Goal: Task Accomplishment & Management: Use online tool/utility

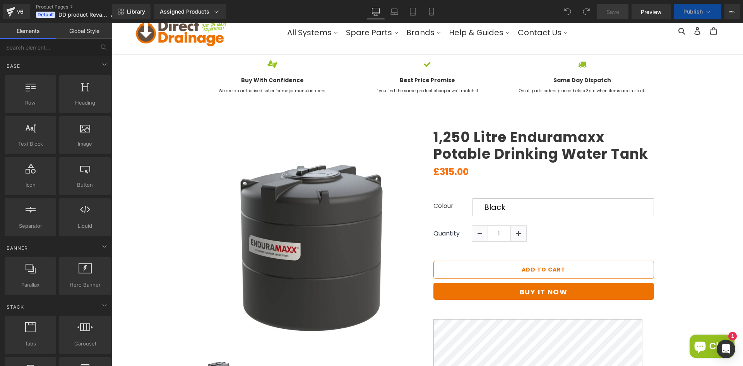
scroll to position [39, 0]
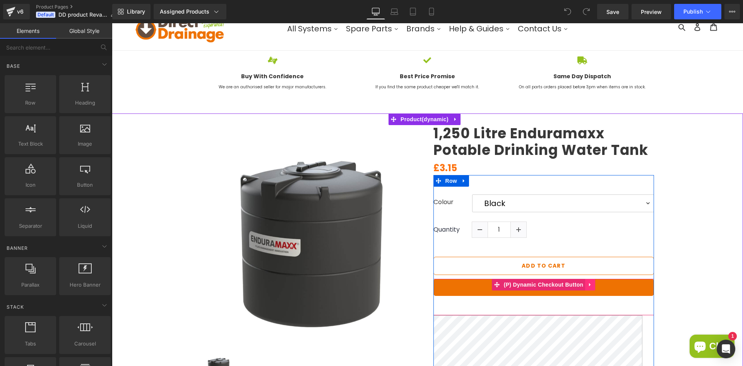
click at [590, 286] on icon at bounding box center [589, 284] width 5 height 6
click at [593, 286] on icon at bounding box center [595, 284] width 5 height 5
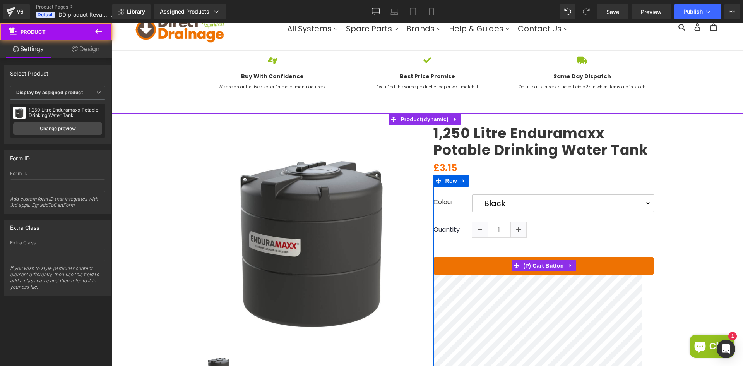
click at [596, 266] on button "Add To Cart" at bounding box center [543, 266] width 221 height 18
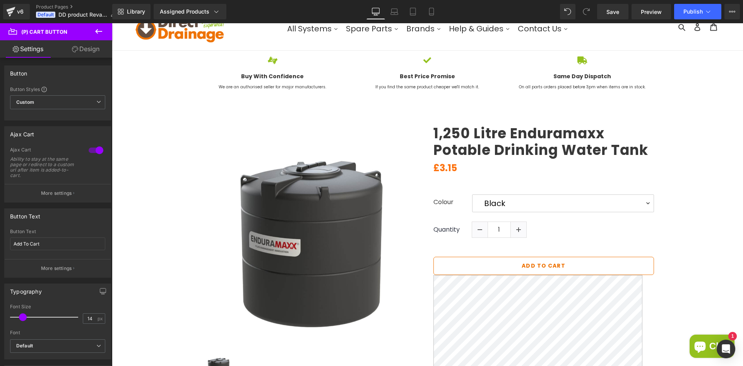
click at [81, 50] on link "Design" at bounding box center [86, 48] width 56 height 17
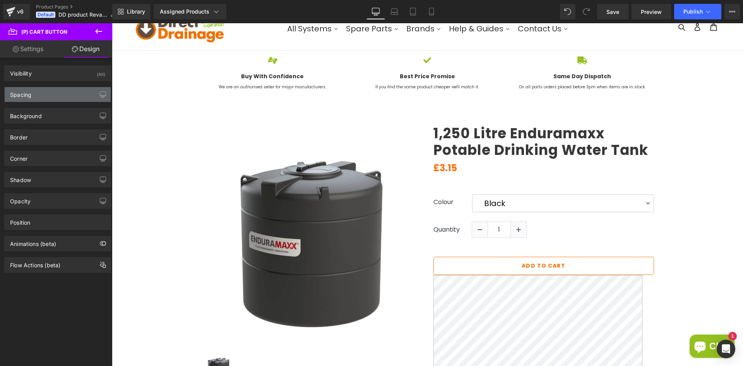
click at [67, 98] on div "Spacing" at bounding box center [58, 94] width 106 height 15
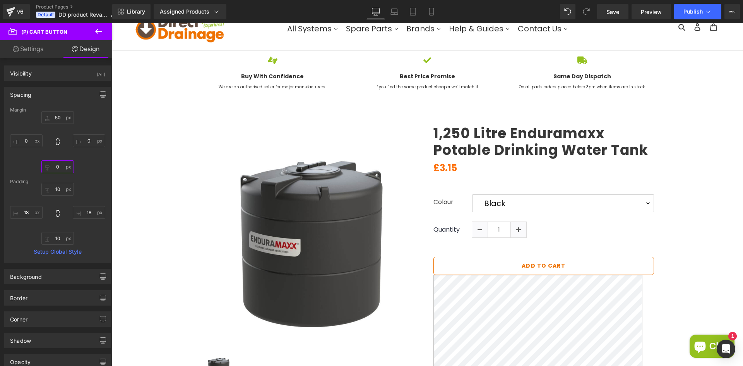
click at [62, 163] on input "0" at bounding box center [57, 166] width 33 height 13
type input "50"
click at [619, 14] on span "Save" at bounding box center [612, 12] width 13 height 8
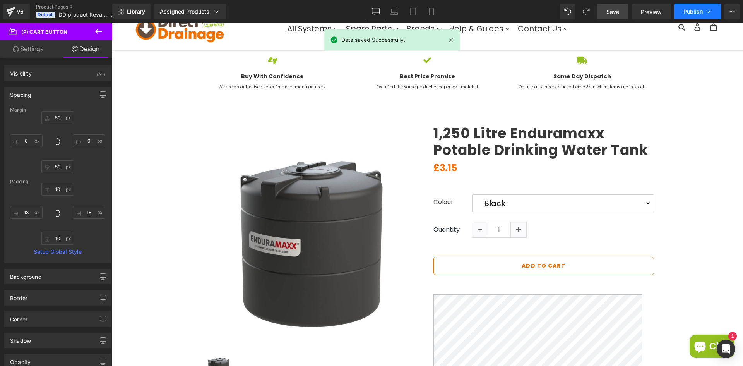
click at [701, 7] on button "Publish" at bounding box center [697, 11] width 47 height 15
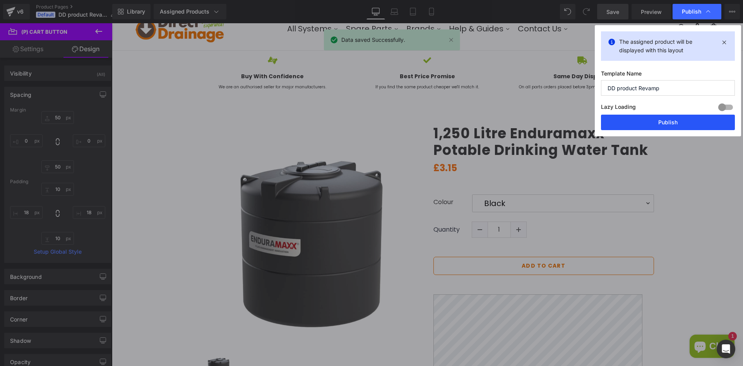
click at [667, 120] on button "Publish" at bounding box center [668, 122] width 134 height 15
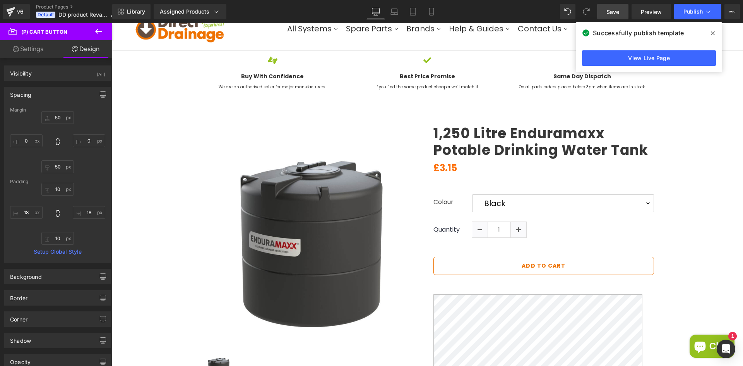
click at [624, 15] on link "Save" at bounding box center [612, 11] width 31 height 15
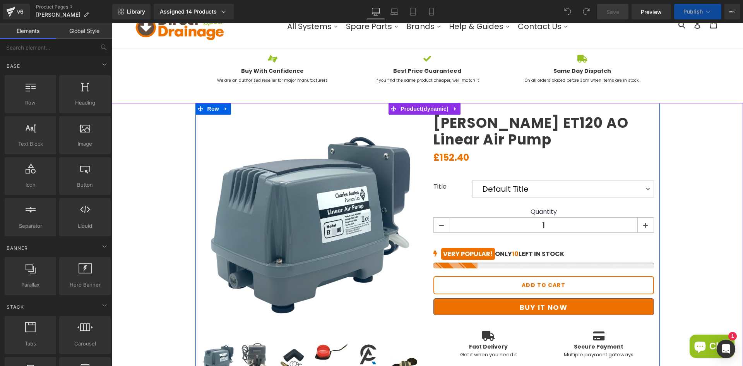
scroll to position [116, 0]
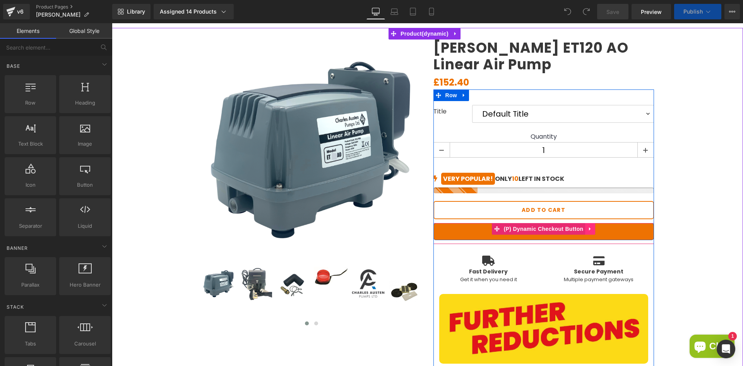
click at [589, 231] on icon at bounding box center [589, 229] width 5 height 6
click at [596, 230] on link at bounding box center [595, 229] width 10 height 12
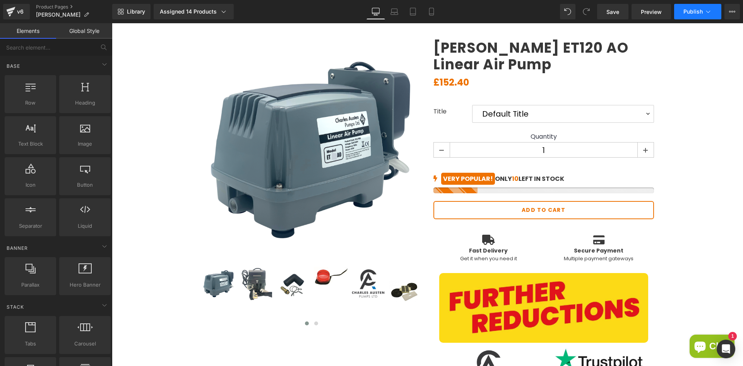
click at [685, 18] on button "Publish" at bounding box center [697, 11] width 47 height 15
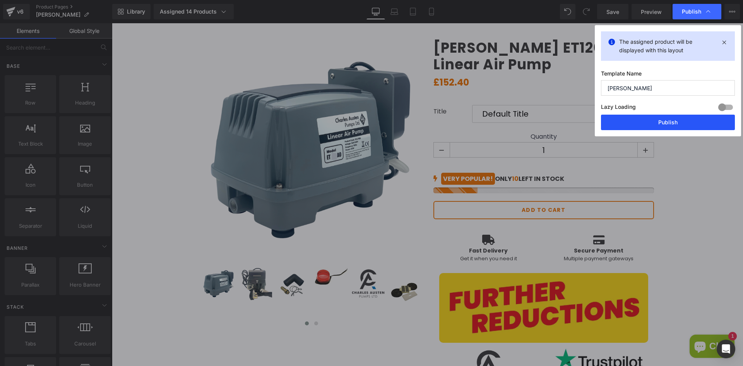
click at [622, 124] on button "Publish" at bounding box center [668, 122] width 134 height 15
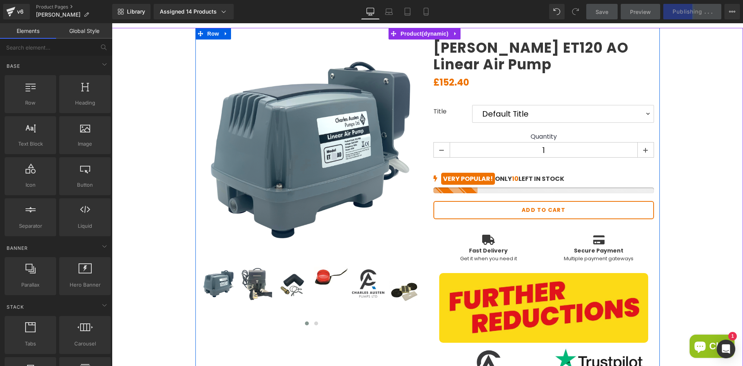
scroll to position [0, 0]
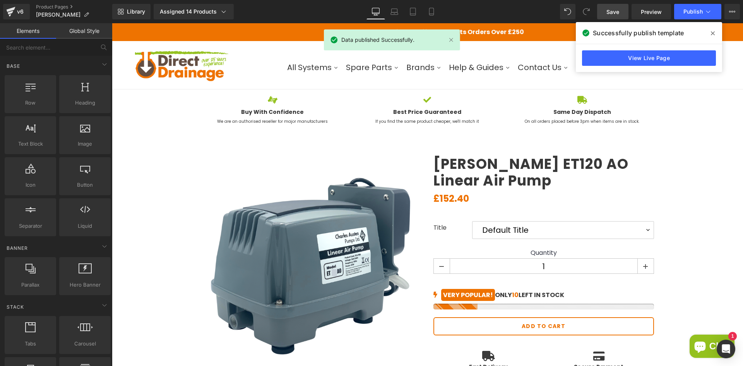
click at [604, 9] on link "Save" at bounding box center [612, 11] width 31 height 15
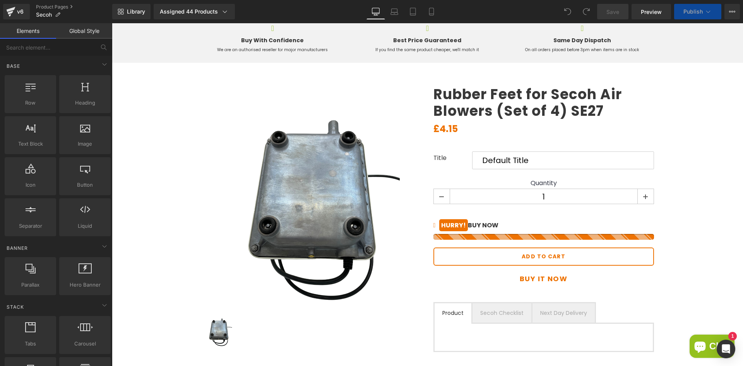
scroll to position [77, 0]
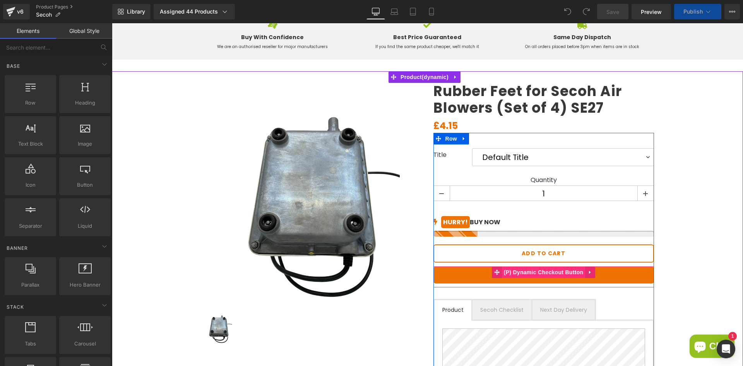
click at [552, 272] on span "(P) Dynamic Checkout Button" at bounding box center [544, 272] width 84 height 12
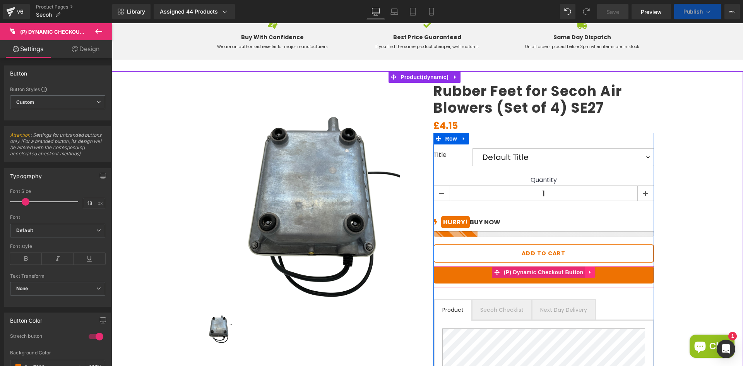
click at [587, 272] on icon at bounding box center [589, 272] width 5 height 6
click at [593, 272] on icon at bounding box center [595, 272] width 5 height 6
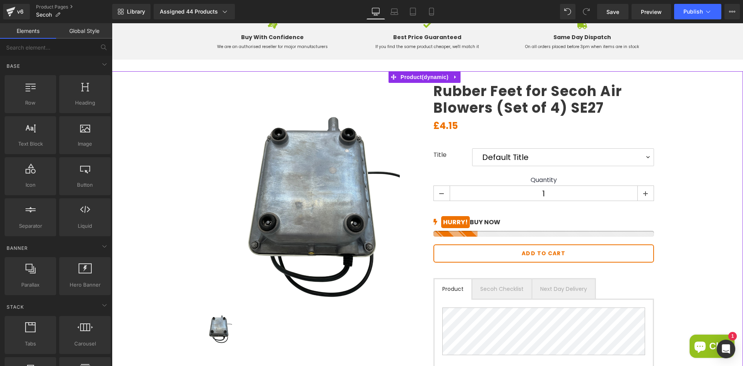
click at [700, 235] on div "(P) Image ‹ › (P) Image List £4.15" at bounding box center [427, 288] width 623 height 434
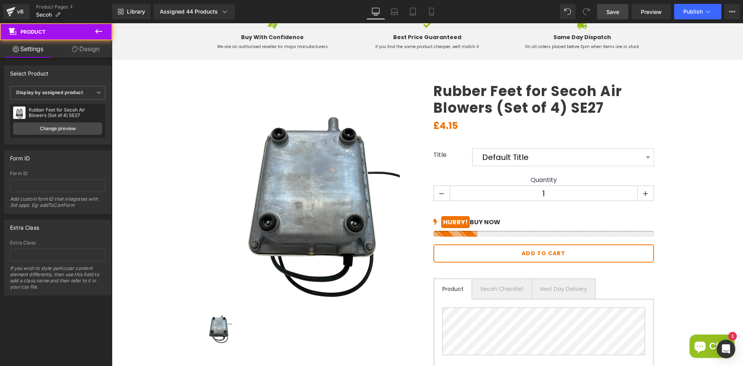
click at [615, 15] on span "Save" at bounding box center [612, 12] width 13 height 8
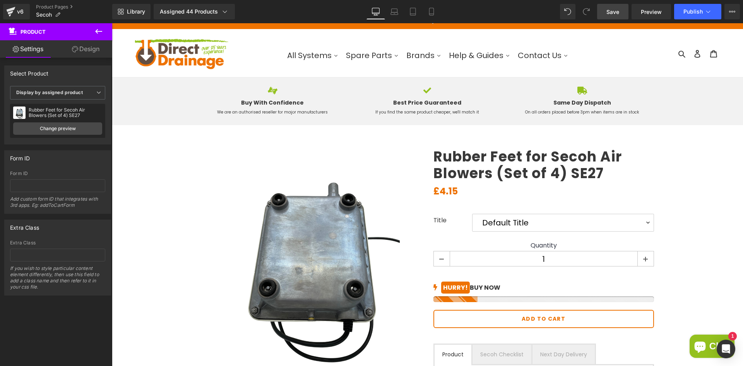
scroll to position [0, 0]
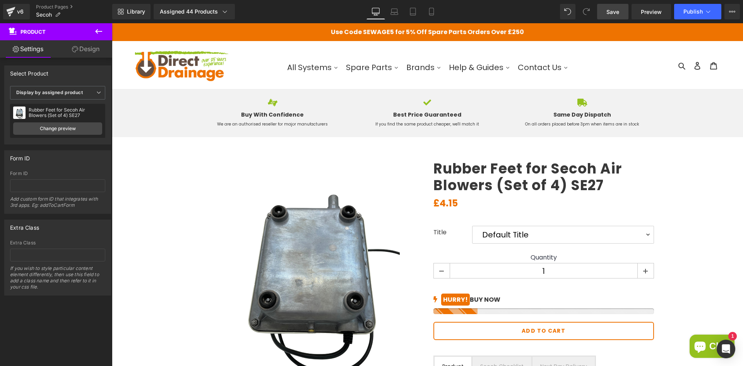
click at [625, 15] on link "Save" at bounding box center [612, 11] width 31 height 15
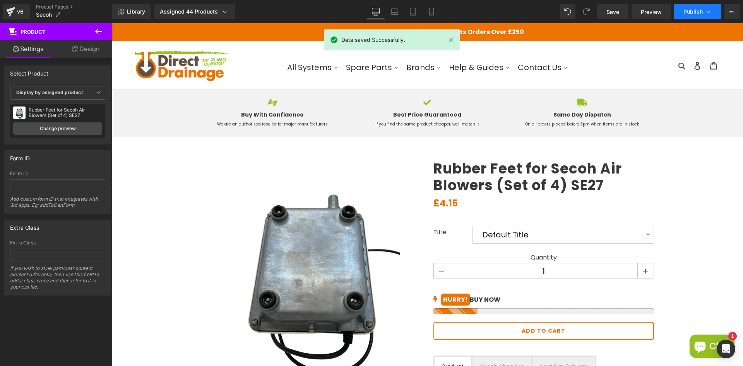
click at [697, 11] on span "Publish" at bounding box center [692, 12] width 19 height 6
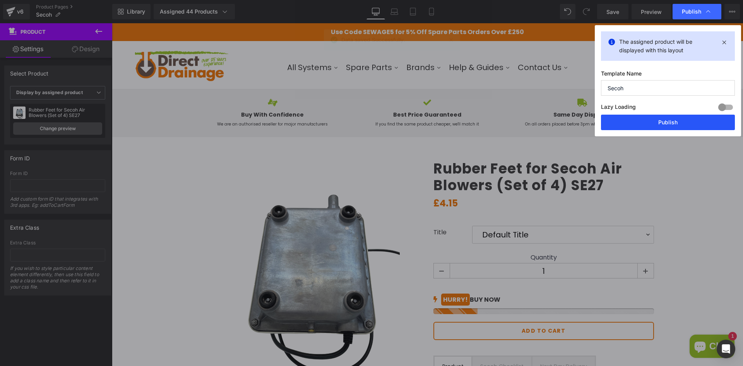
click at [647, 120] on button "Publish" at bounding box center [668, 122] width 134 height 15
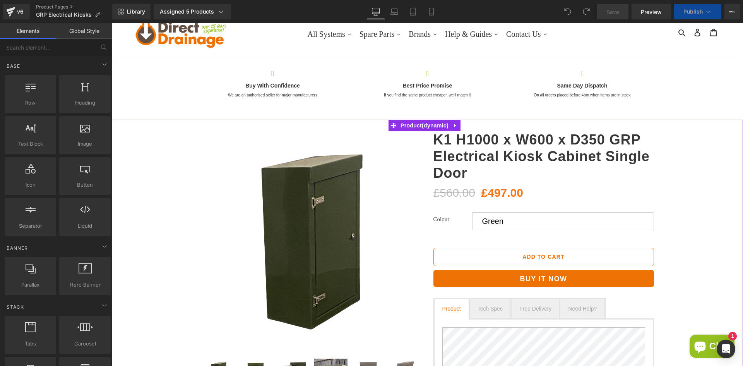
scroll to position [77, 0]
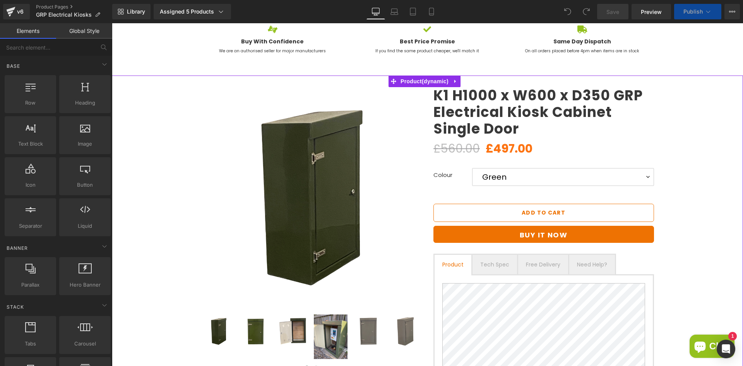
click at [571, 232] on div "Buy it now (P) Dynamic Checkout Button" at bounding box center [543, 236] width 221 height 21
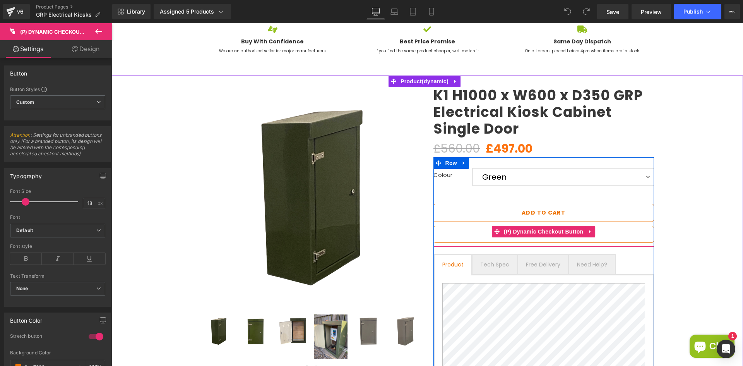
click at [593, 231] on button "Buy it now" at bounding box center [543, 234] width 221 height 17
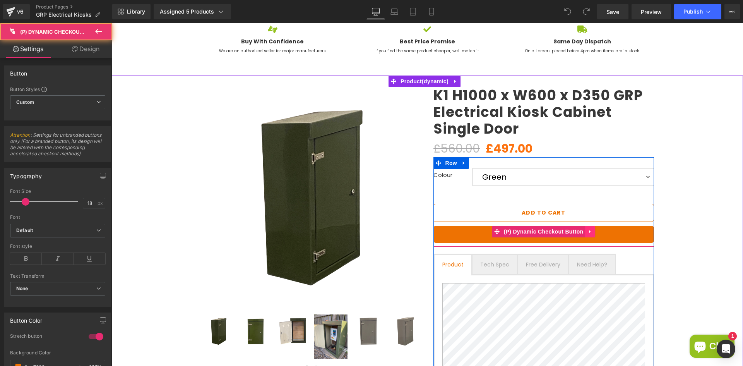
click at [589, 231] on icon at bounding box center [589, 231] width 5 height 6
click at [593, 229] on icon at bounding box center [595, 231] width 5 height 5
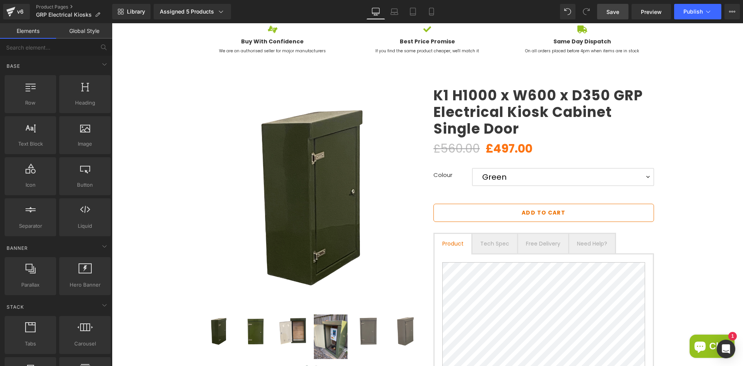
click at [619, 9] on span "Save" at bounding box center [612, 12] width 13 height 8
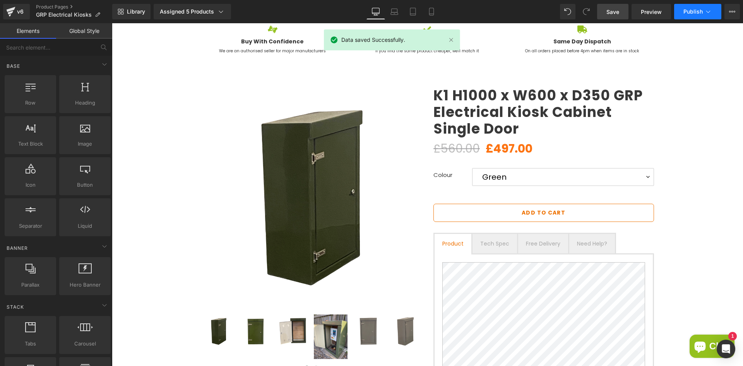
click at [692, 12] on span "Publish" at bounding box center [692, 12] width 19 height 6
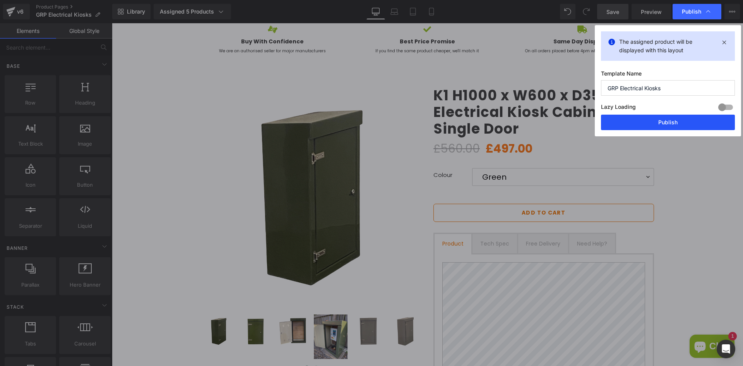
click at [649, 121] on button "Publish" at bounding box center [668, 122] width 134 height 15
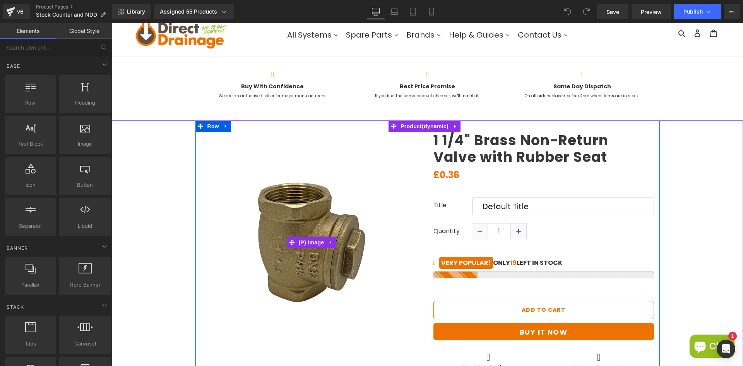
scroll to position [77, 0]
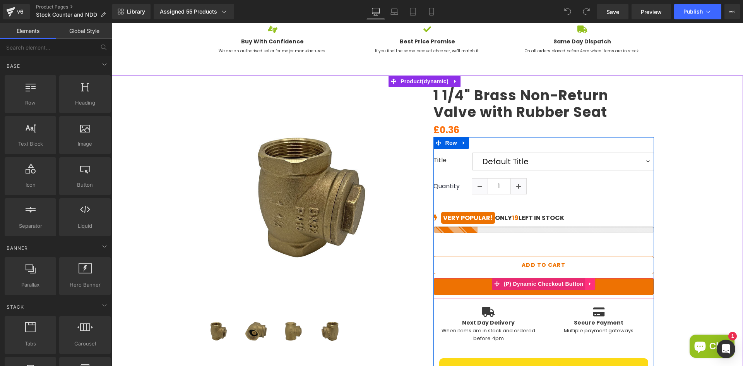
click at [585, 283] on link at bounding box center [590, 284] width 10 height 12
click at [593, 285] on icon at bounding box center [595, 283] width 5 height 5
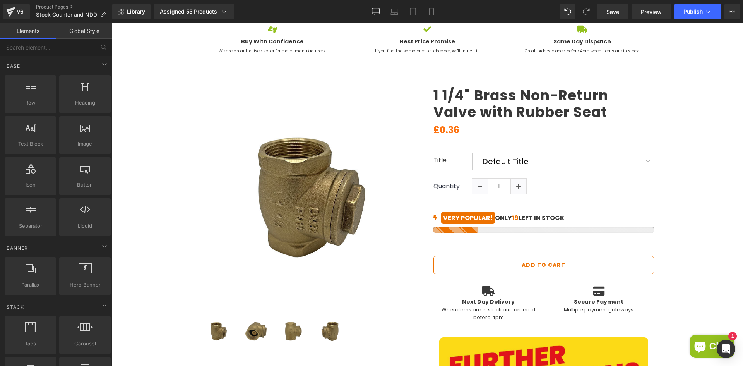
click at [692, 19] on div "Library Assigned 55 Products Product Preview 1 1/4" Brass Non-Return Valve with…" at bounding box center [427, 11] width 631 height 23
click at [693, 15] on button "Publish" at bounding box center [697, 11] width 47 height 15
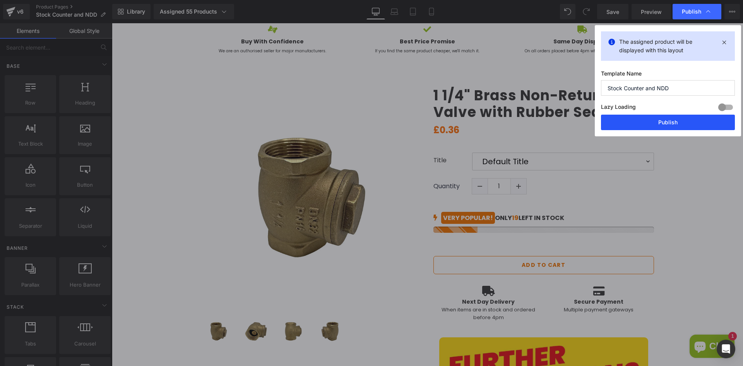
click at [668, 117] on button "Publish" at bounding box center [668, 122] width 134 height 15
drag, startPoint x: 779, startPoint y: 140, endPoint x: 668, endPoint y: 117, distance: 114.2
click at [668, 117] on div "(P) Image ‹ › (P) Image List (P) Title" at bounding box center [427, 361] width 623 height 572
